Goal: Transaction & Acquisition: Purchase product/service

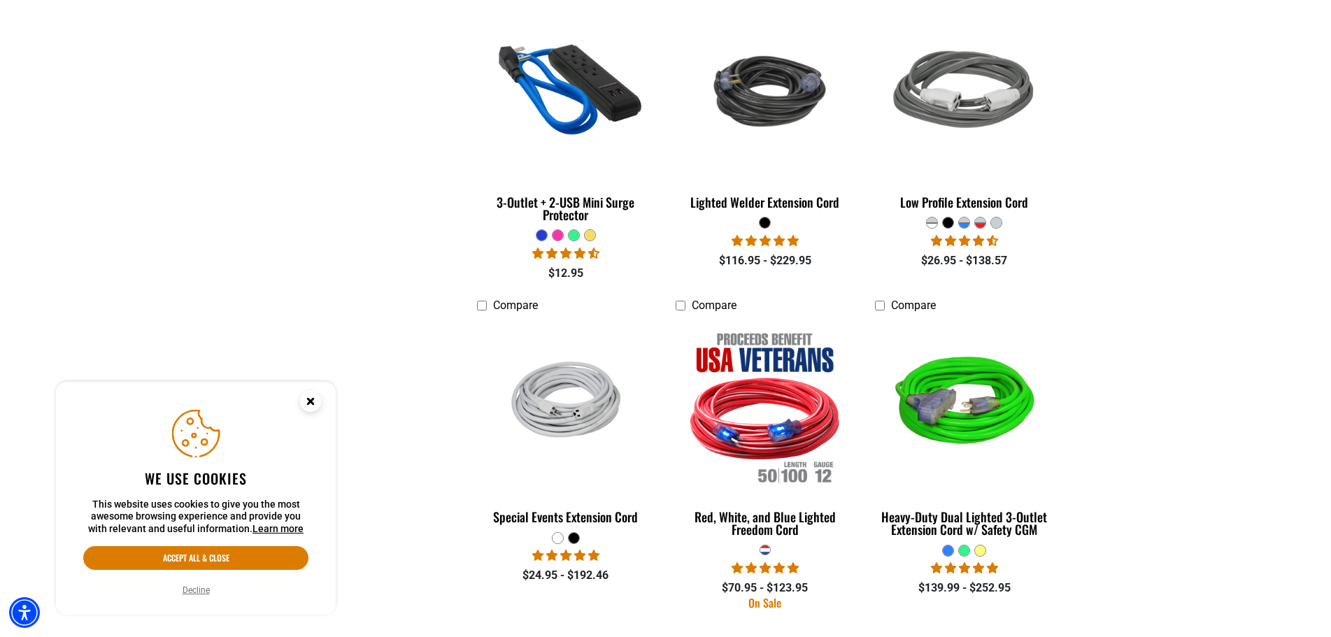
scroll to position [2378, 0]
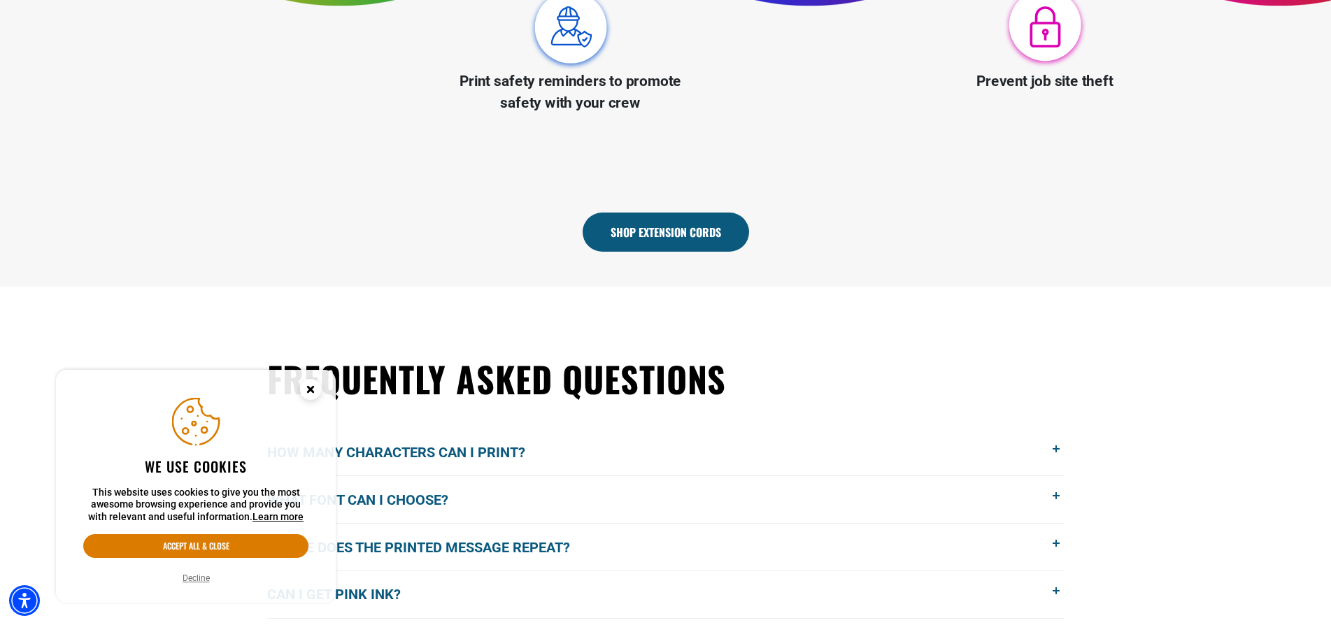
scroll to position [839, 0]
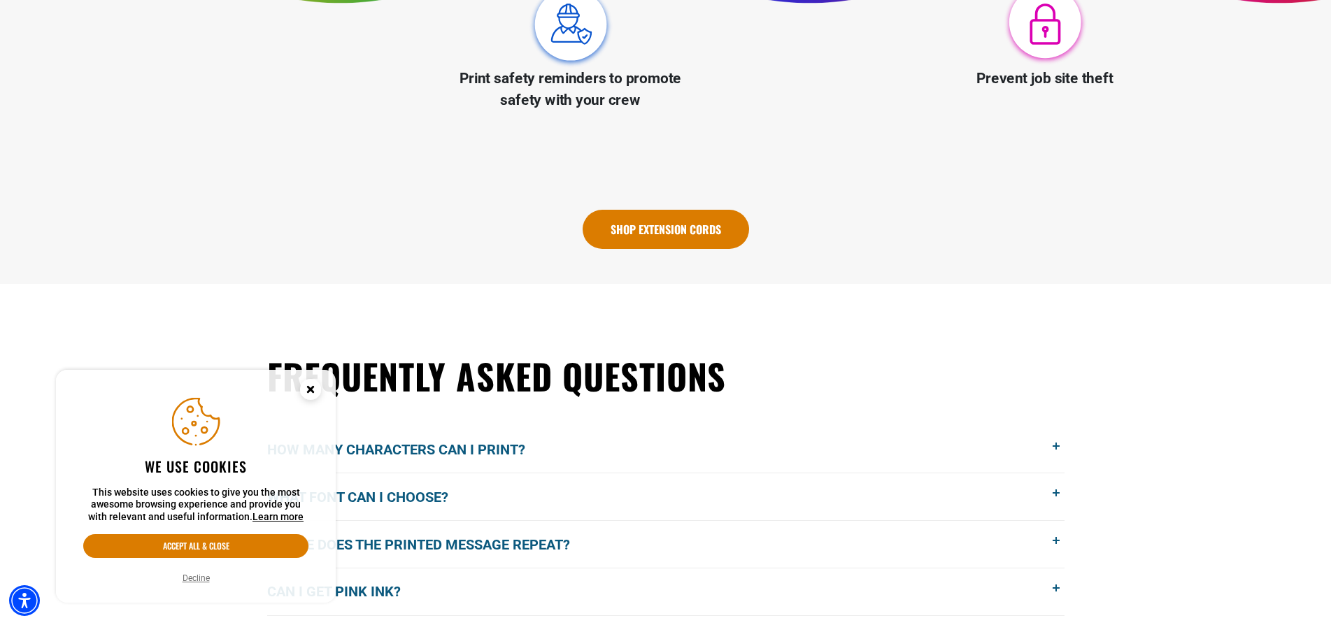
click at [683, 221] on link "Shop Extension Cords" at bounding box center [666, 229] width 166 height 39
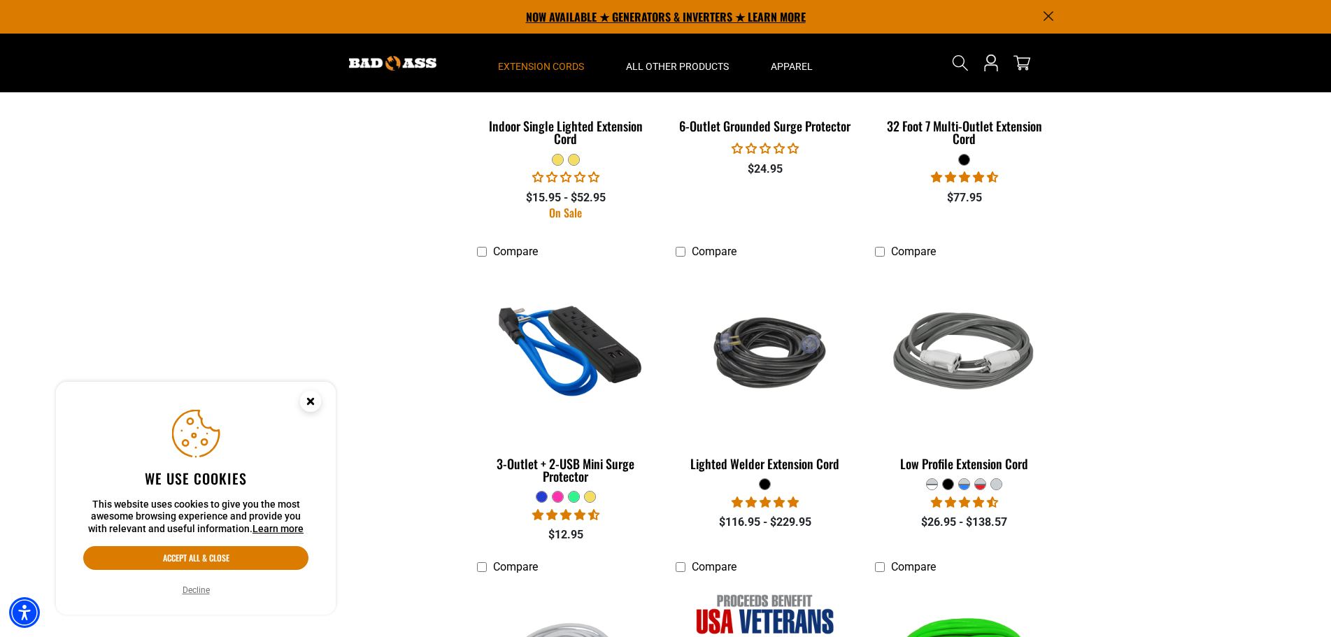
scroll to position [1958, 0]
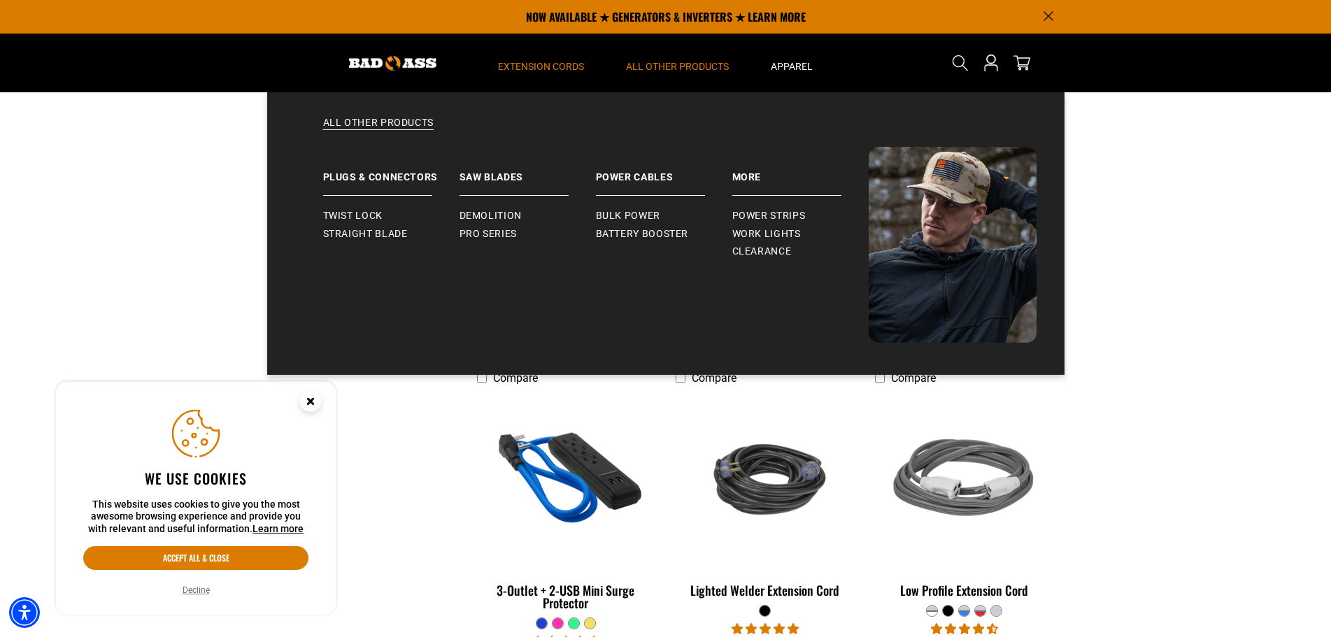
click at [695, 62] on span "All Other Products" at bounding box center [677, 66] width 103 height 13
click at [767, 218] on span "Power Strips" at bounding box center [768, 216] width 73 height 13
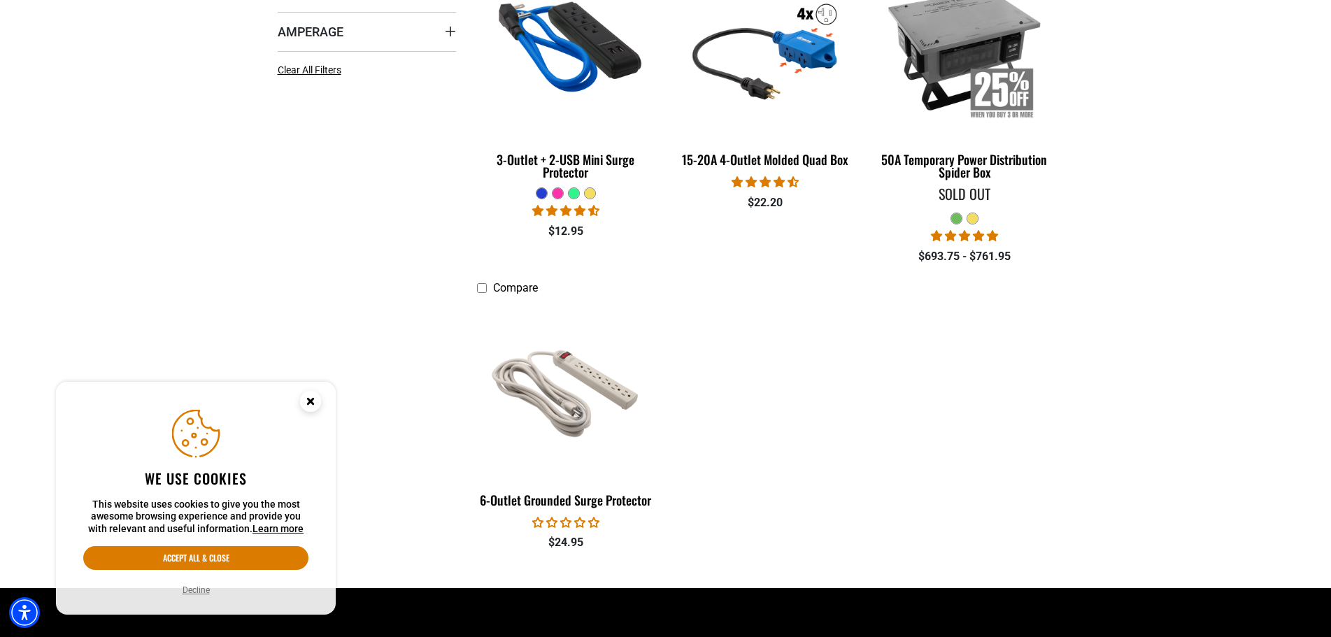
scroll to position [490, 0]
